Goal: Find specific page/section: Find specific page/section

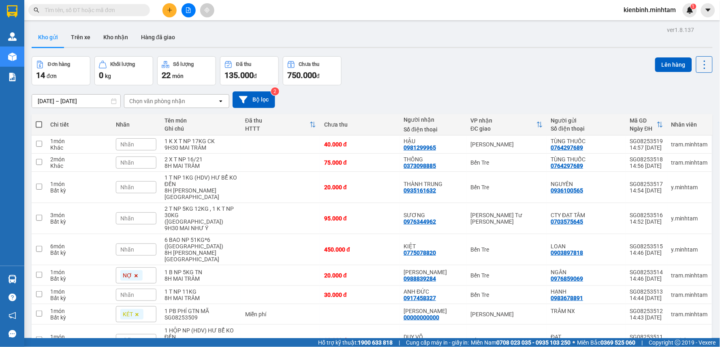
click at [187, 9] on icon "file-add" at bounding box center [188, 10] width 6 height 6
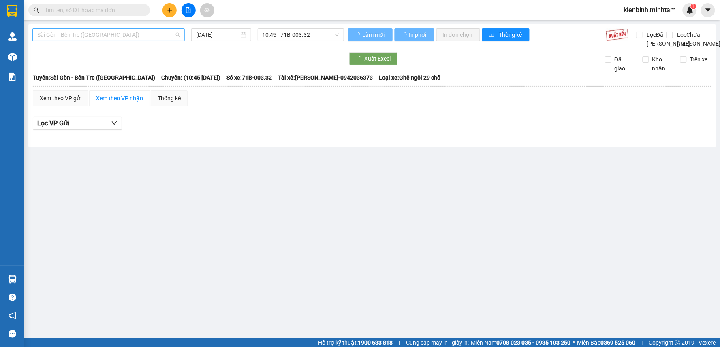
click at [136, 34] on span "Sài Gòn - Bến Tre ([GEOGRAPHIC_DATA])" at bounding box center [108, 35] width 143 height 12
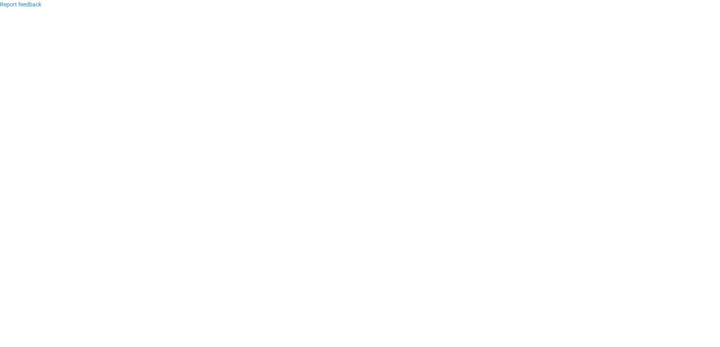
click at [76, 116] on body "Report feedback" at bounding box center [360, 173] width 720 height 347
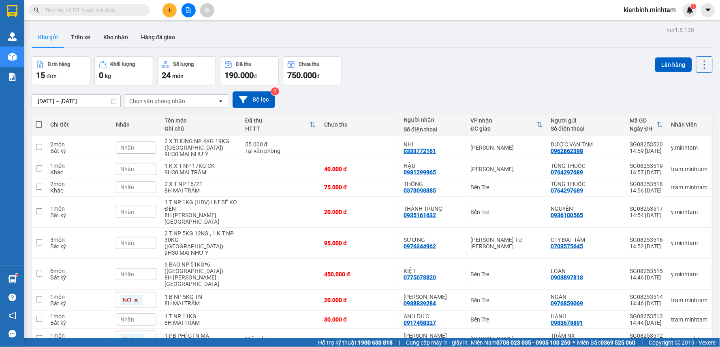
drag, startPoint x: 196, startPoint y: 3, endPoint x: 191, endPoint y: 9, distance: 8.3
click at [196, 4] on div at bounding box center [188, 10] width 61 height 14
click at [191, 9] on icon "file-add" at bounding box center [188, 10] width 6 height 6
